Goal: Task Accomplishment & Management: Use online tool/utility

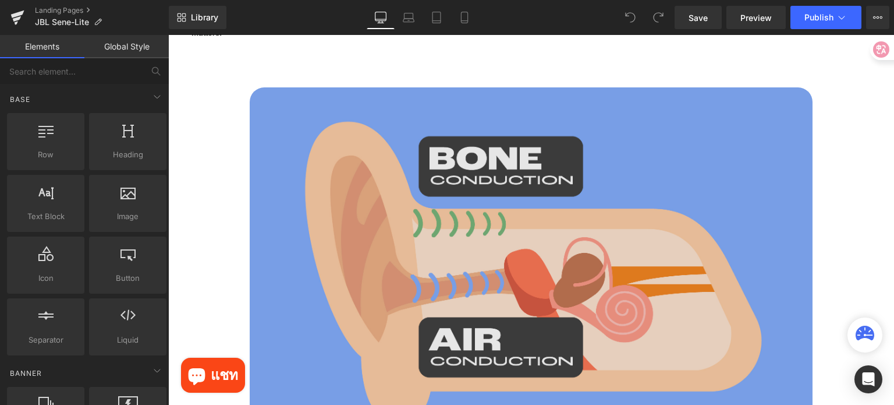
scroll to position [1339, 0]
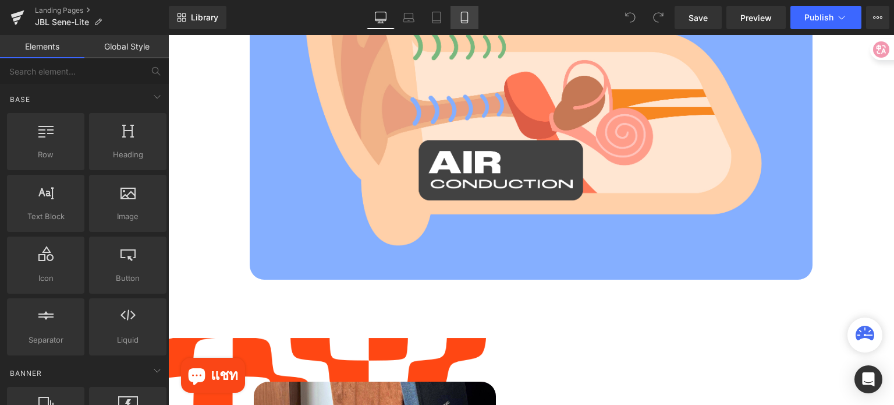
click at [472, 11] on link "Mobile" at bounding box center [465, 17] width 28 height 23
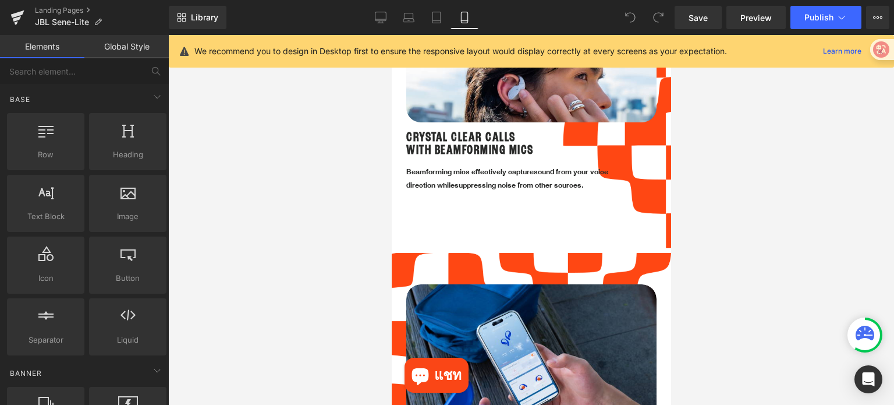
scroll to position [1281, 0]
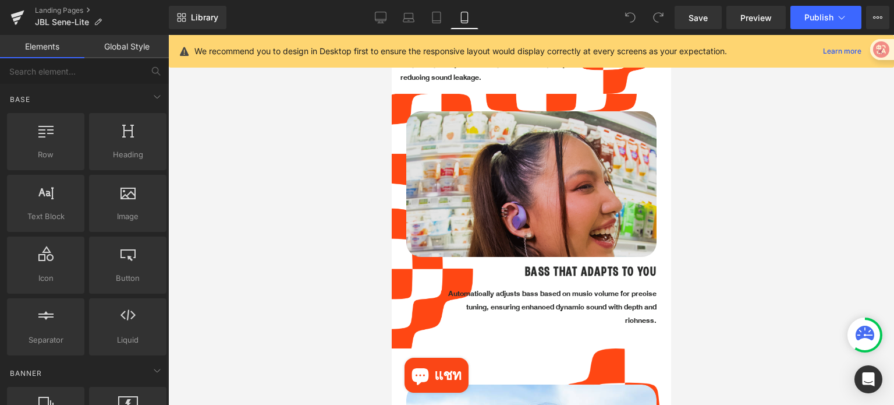
click at [553, 188] on img at bounding box center [531, 236] width 250 height 250
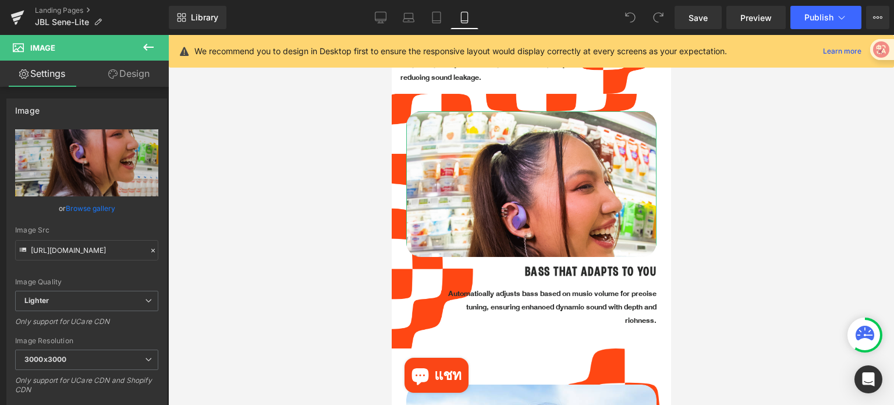
click at [118, 76] on link "Design" at bounding box center [129, 74] width 84 height 26
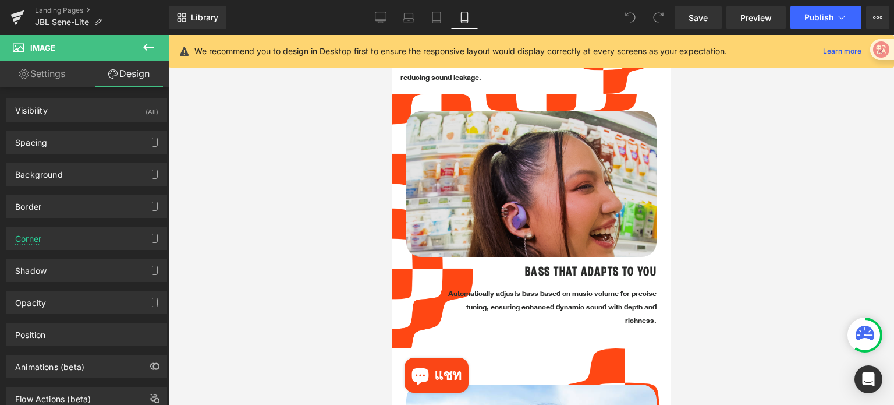
click at [487, 177] on img at bounding box center [531, 236] width 250 height 250
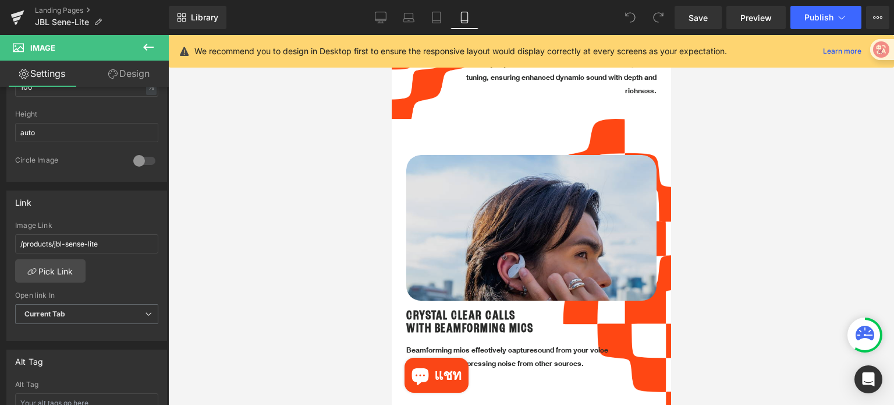
scroll to position [1514, 0]
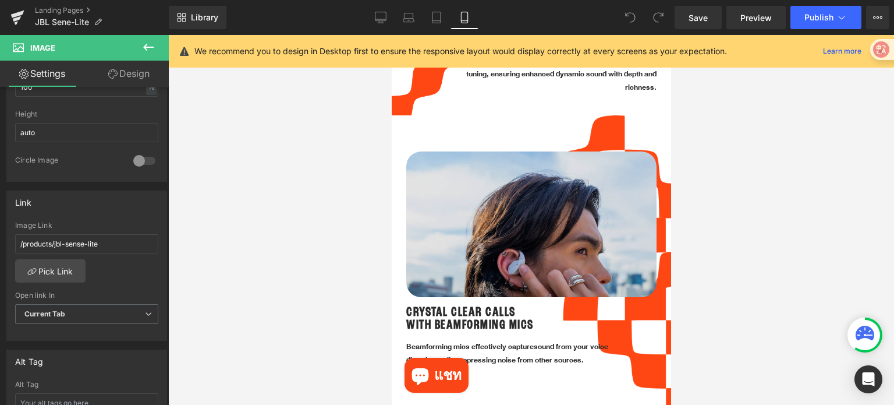
click at [503, 229] on img at bounding box center [531, 269] width 250 height 236
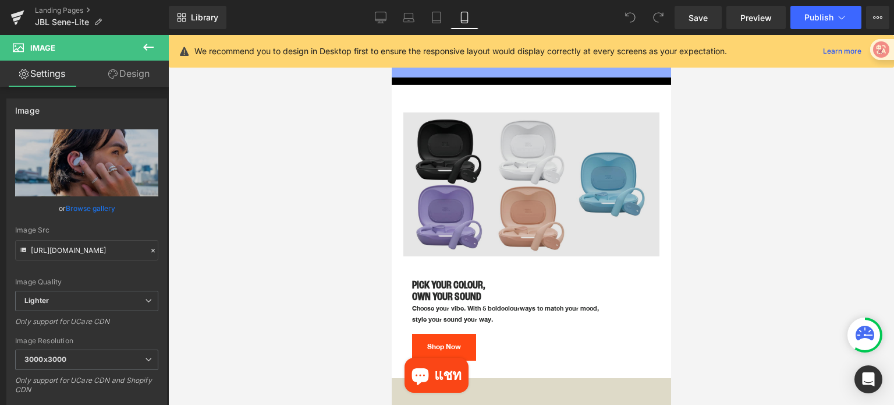
scroll to position [2562, 0]
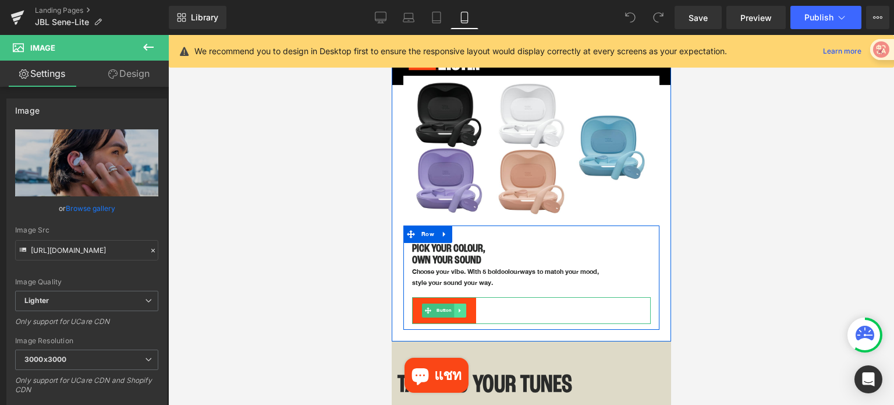
click at [465, 303] on link at bounding box center [460, 310] width 12 height 14
click at [429, 303] on link "Button" at bounding box center [438, 310] width 32 height 14
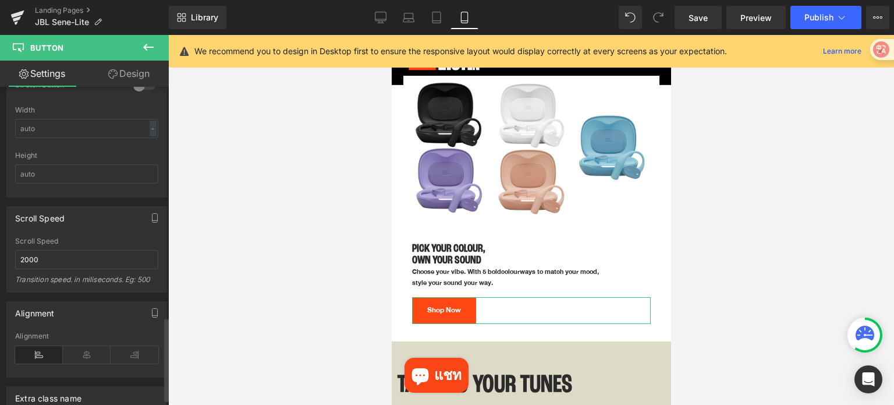
scroll to position [873, 0]
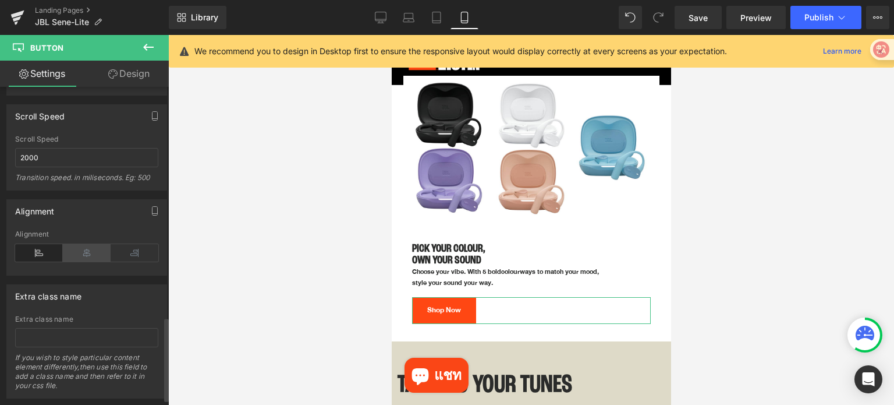
click at [87, 251] on icon at bounding box center [87, 252] width 48 height 17
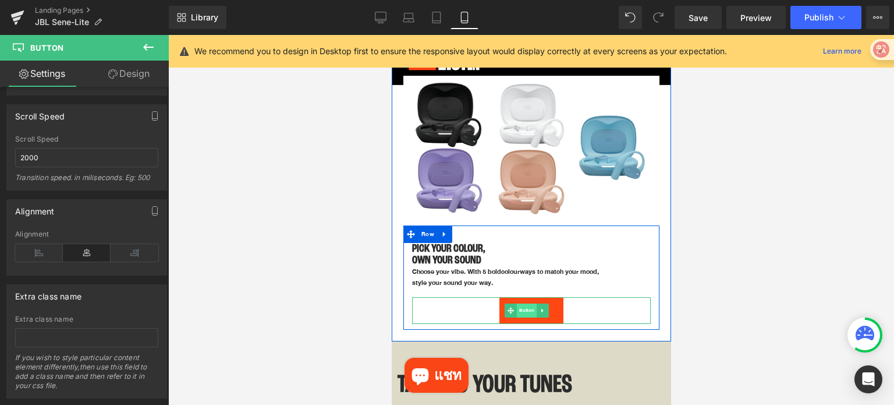
click at [523, 303] on span "Button" at bounding box center [527, 310] width 20 height 14
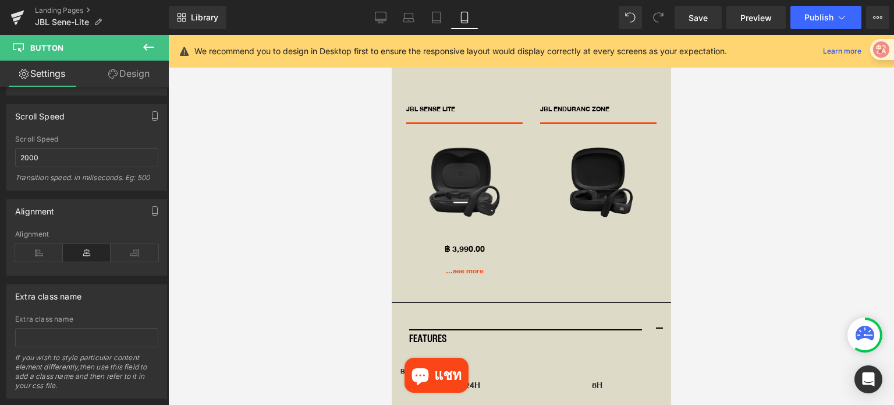
scroll to position [2853, 0]
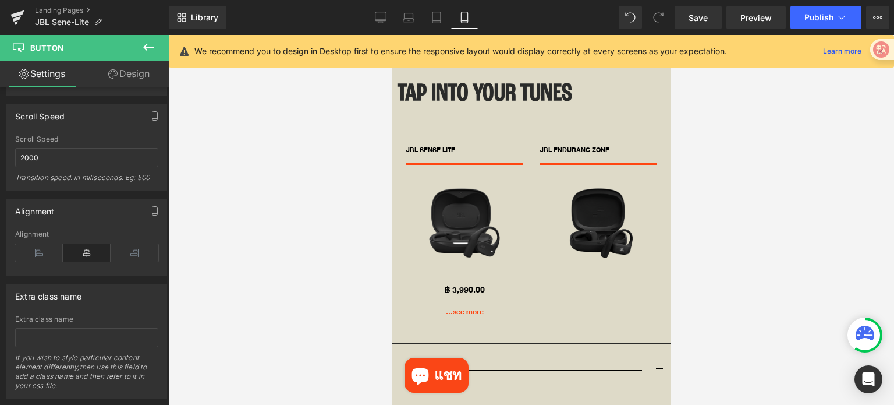
click at [462, 208] on img at bounding box center [464, 223] width 116 height 116
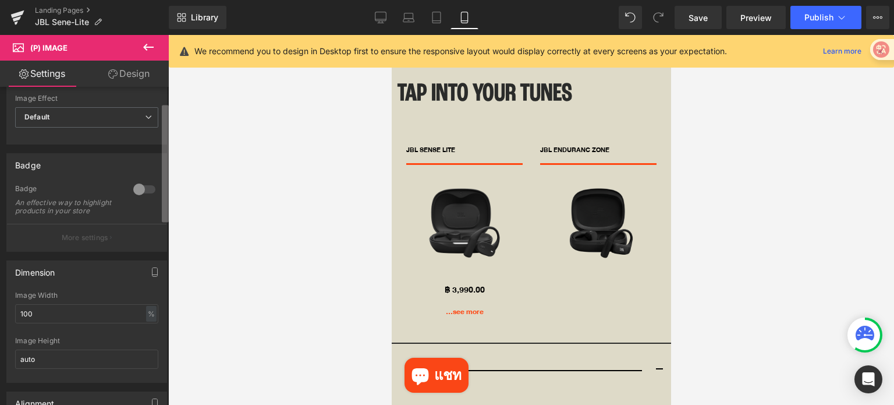
scroll to position [116, 0]
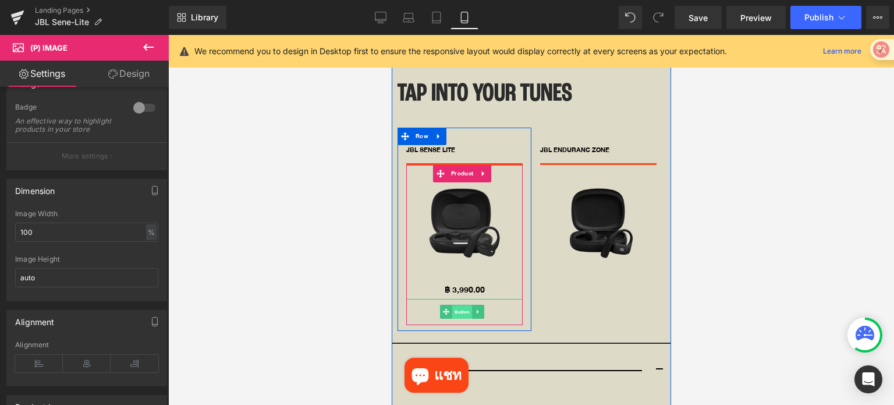
drag, startPoint x: 462, startPoint y: 285, endPoint x: 505, endPoint y: 312, distance: 51.0
click at [462, 305] on span "Button" at bounding box center [462, 312] width 20 height 14
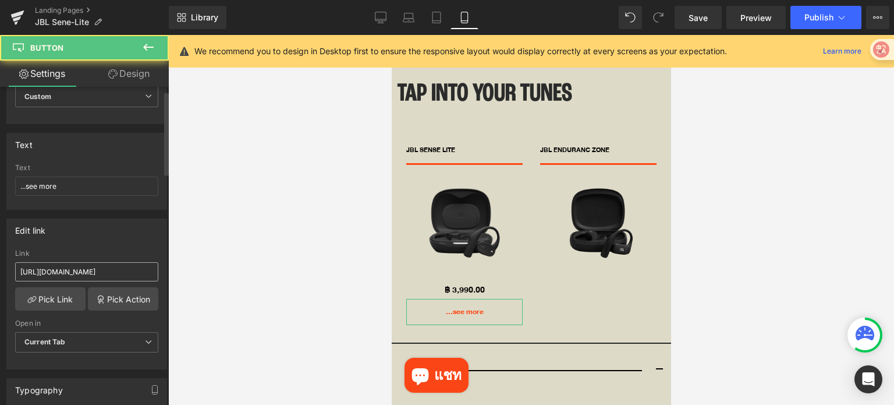
scroll to position [58, 0]
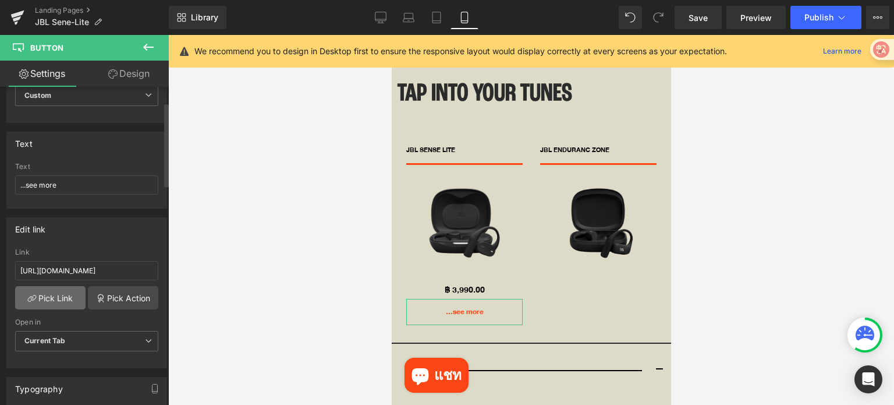
click at [55, 299] on link "Pick Link" at bounding box center [50, 297] width 70 height 23
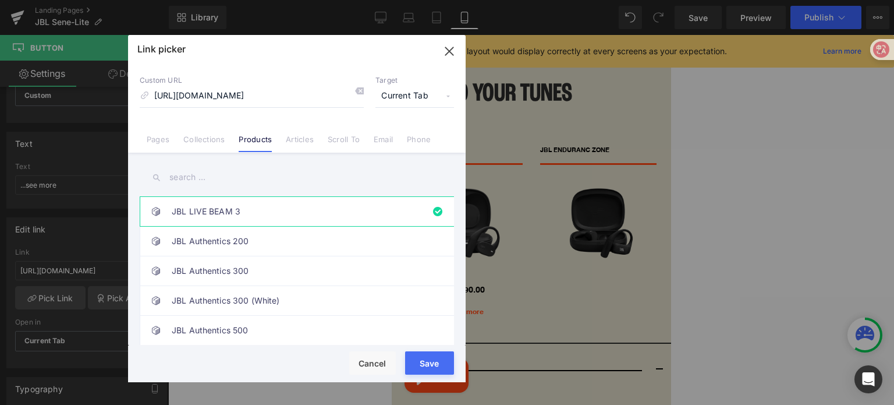
click at [268, 173] on input "text" at bounding box center [297, 177] width 314 height 26
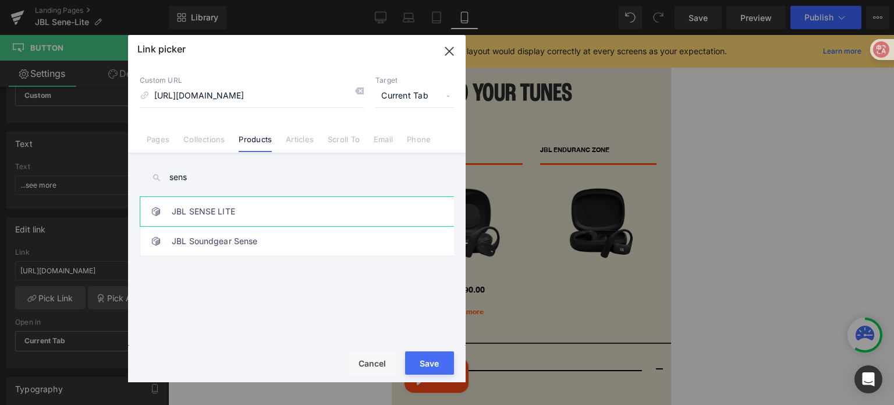
type input "sens"
click at [321, 211] on link "JBL SENSE LITE" at bounding box center [300, 211] width 256 height 29
click at [421, 360] on div "Rendering Content" at bounding box center [448, 358] width 72 height 13
click at [428, 366] on button "Save" at bounding box center [429, 362] width 49 height 23
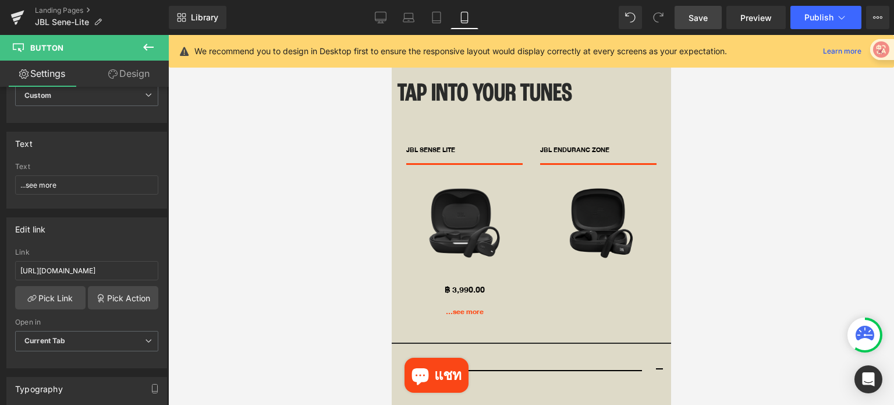
click at [692, 18] on span "Save" at bounding box center [698, 18] width 19 height 12
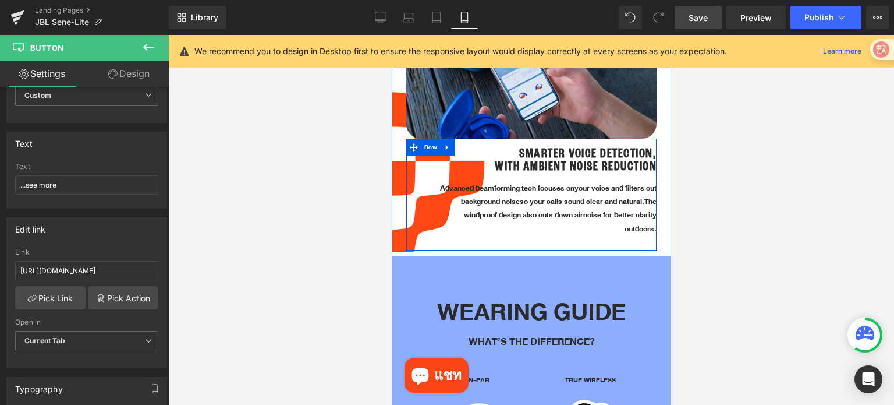
scroll to position [1689, 0]
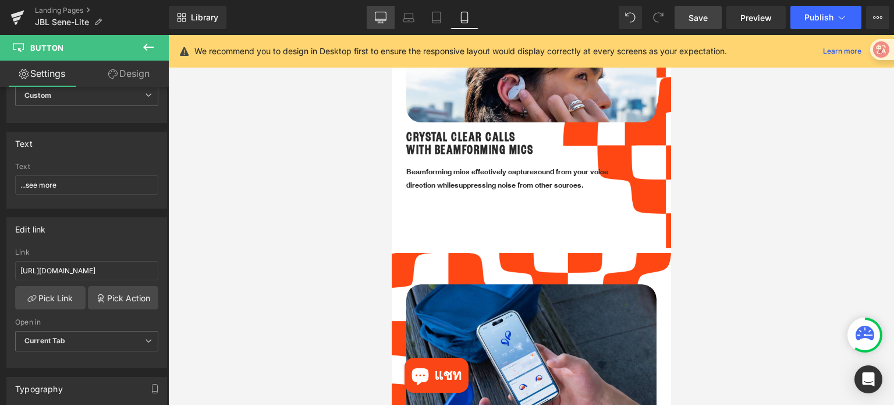
click at [383, 12] on icon at bounding box center [381, 16] width 11 height 9
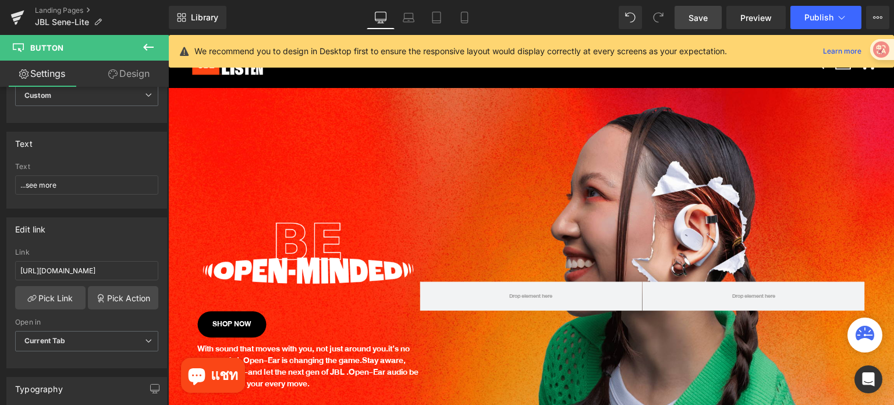
scroll to position [0, 0]
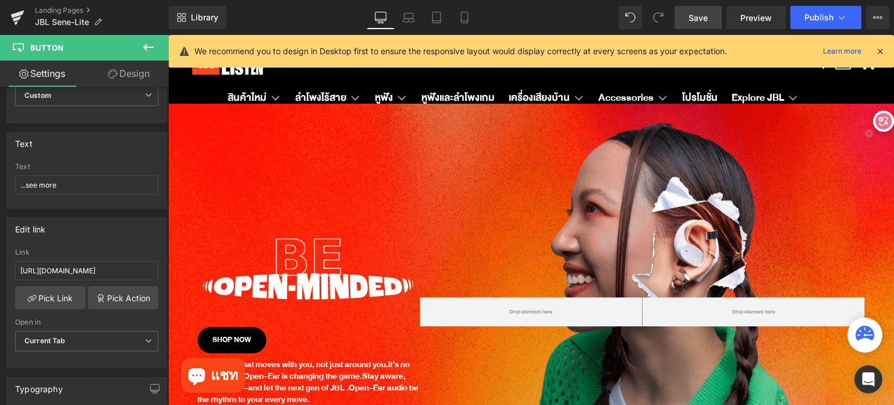
drag, startPoint x: 875, startPoint y: 48, endPoint x: 891, endPoint y: 130, distance: 83.7
click at [891, 129] on icon at bounding box center [884, 121] width 16 height 16
drag, startPoint x: 713, startPoint y: 17, endPoint x: 882, endPoint y: 52, distance: 171.9
click at [882, 52] on icon at bounding box center [880, 51] width 10 height 10
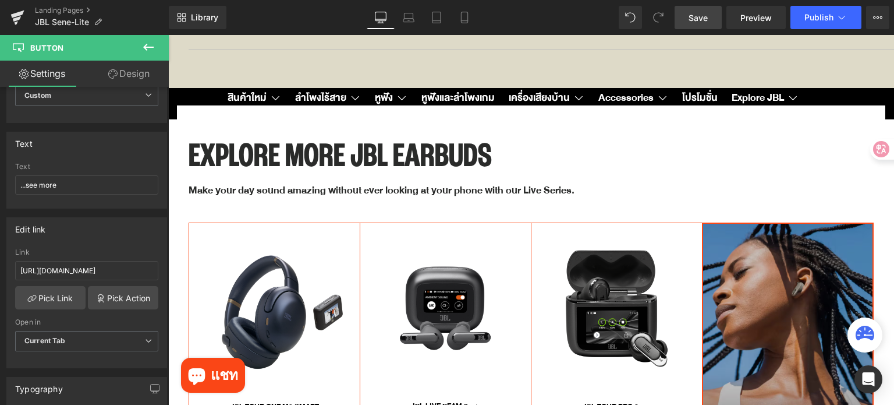
scroll to position [4775, 0]
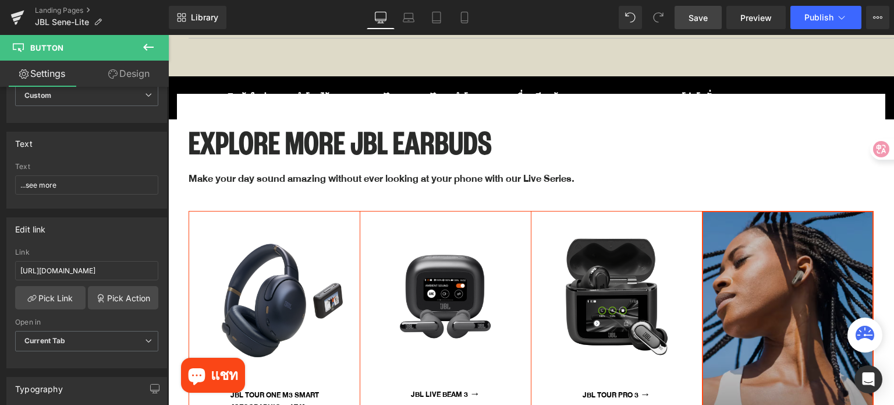
drag, startPoint x: 697, startPoint y: 12, endPoint x: 509, endPoint y: 156, distance: 237.1
click at [697, 12] on span "Save" at bounding box center [698, 18] width 19 height 12
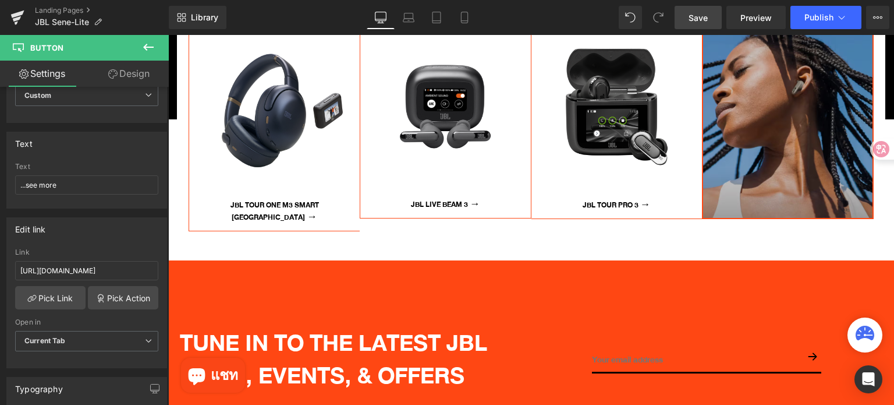
scroll to position [4950, 0]
